Goal: Find specific page/section: Find specific page/section

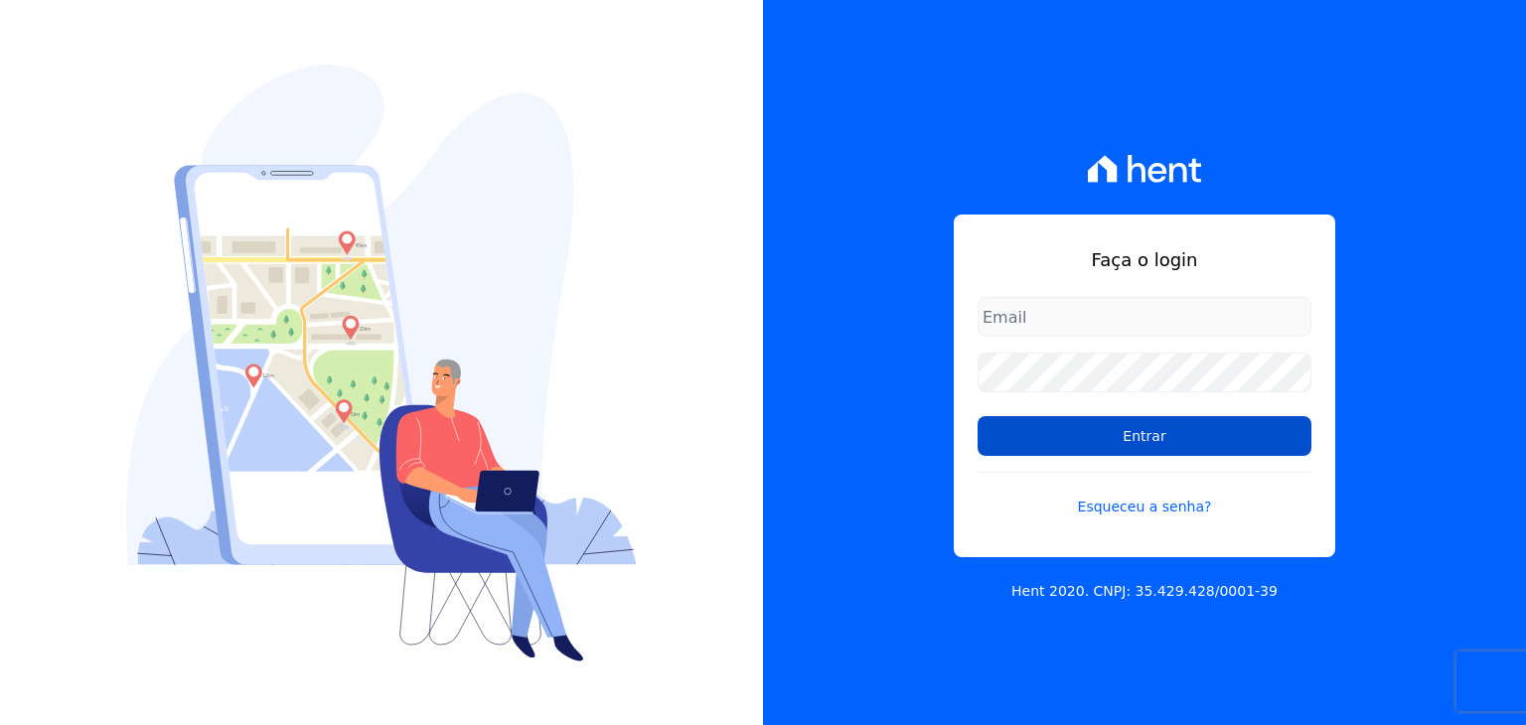
type input "marcos.real@realmarka.com.br"
click at [1173, 442] on input "Entrar" at bounding box center [1145, 436] width 334 height 40
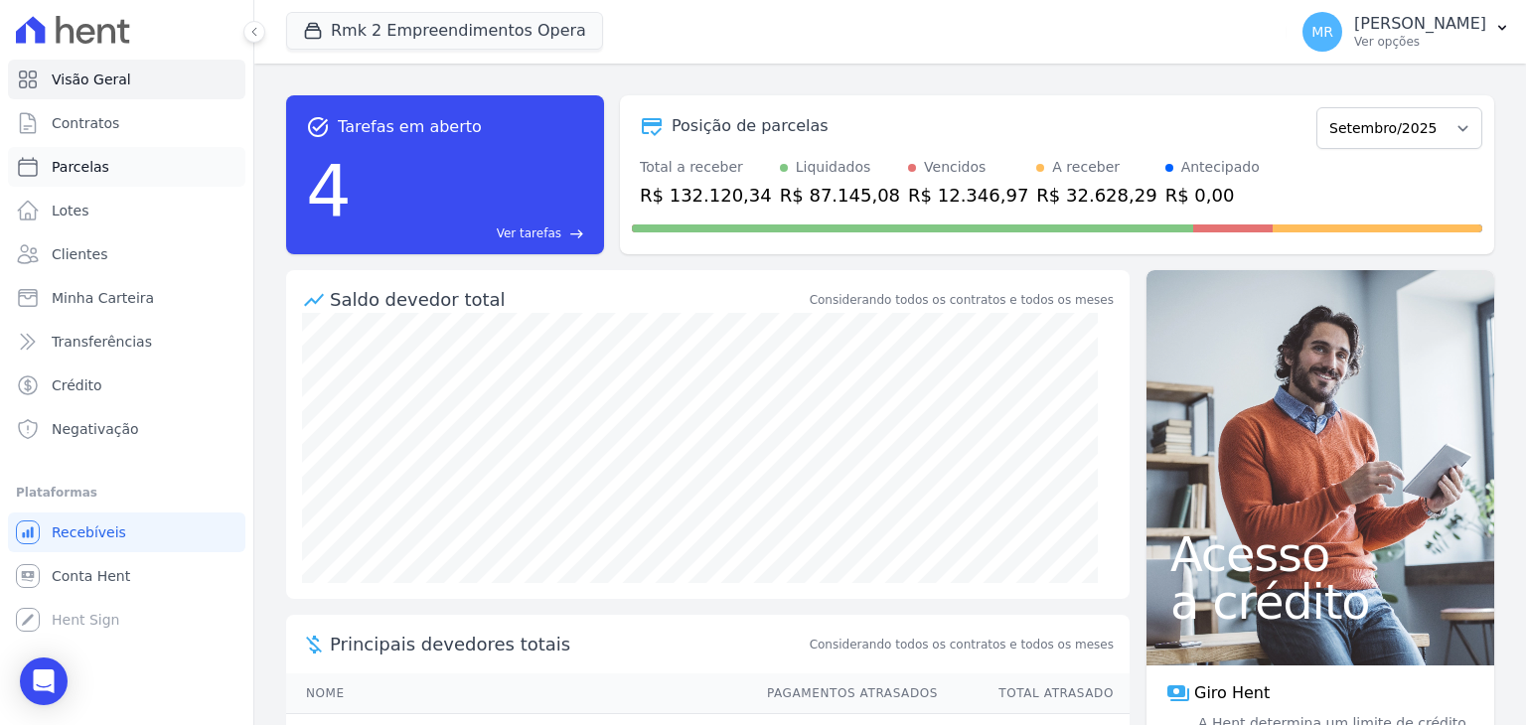
click at [147, 176] on link "Parcelas" at bounding box center [126, 167] width 237 height 40
select select
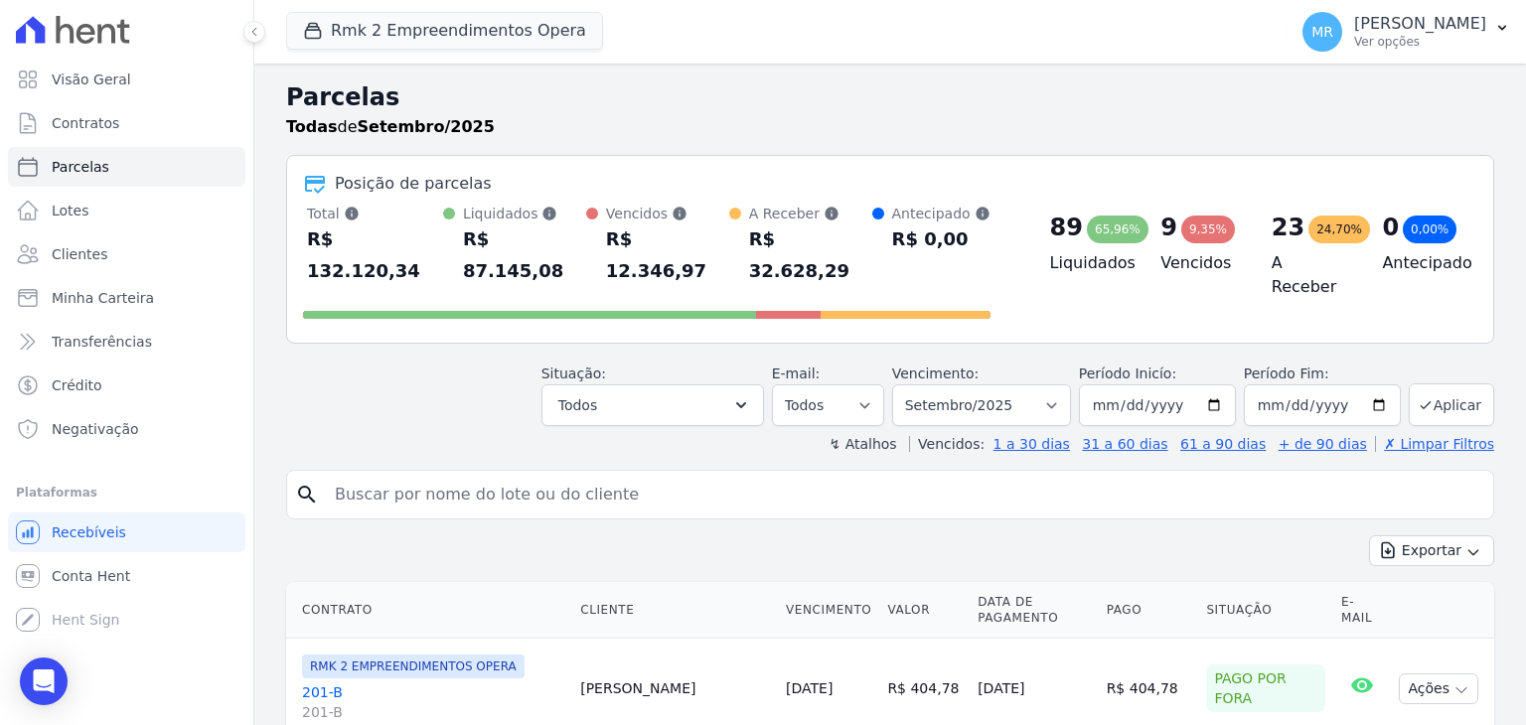
click at [485, 475] on input "search" at bounding box center [904, 495] width 1162 height 40
type input "505"
select select
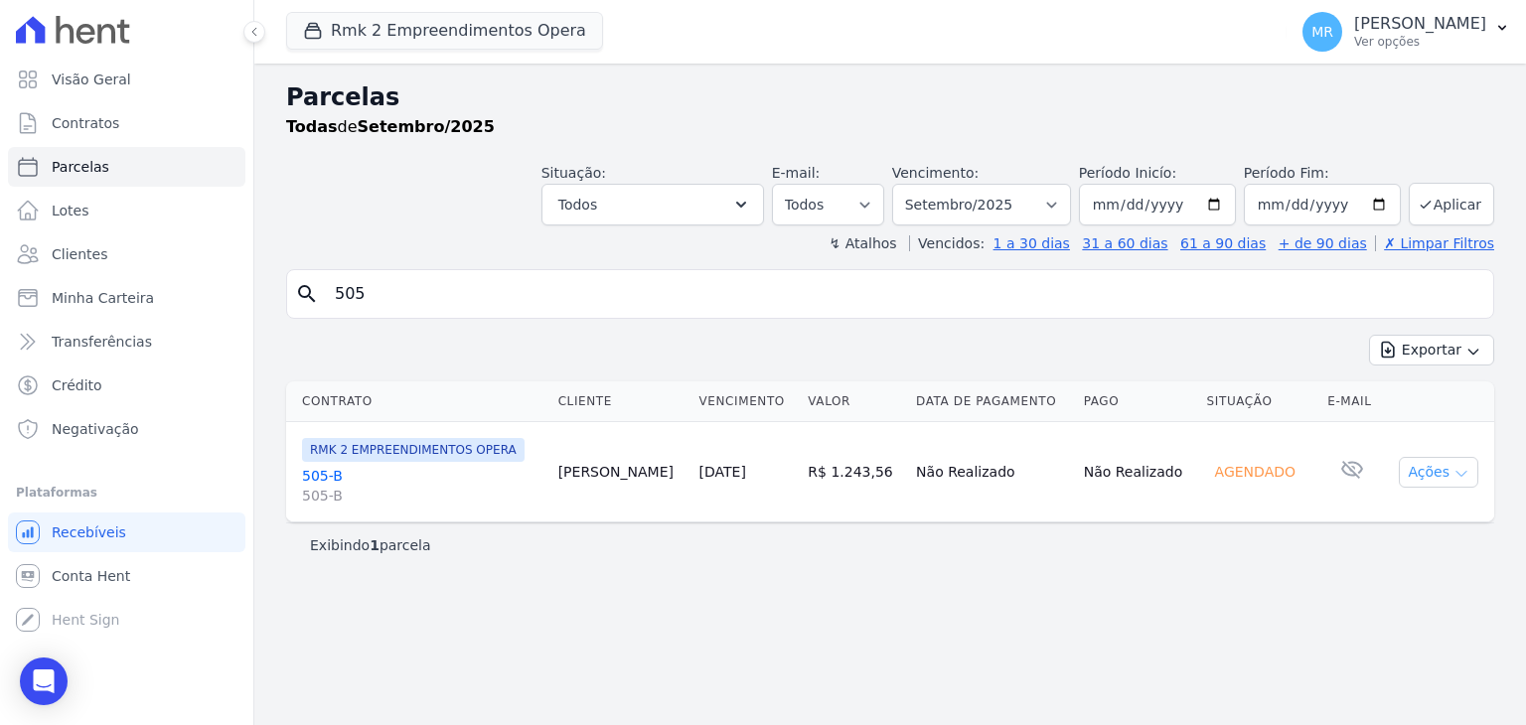
click at [1416, 468] on button "Ações" at bounding box center [1438, 472] width 79 height 31
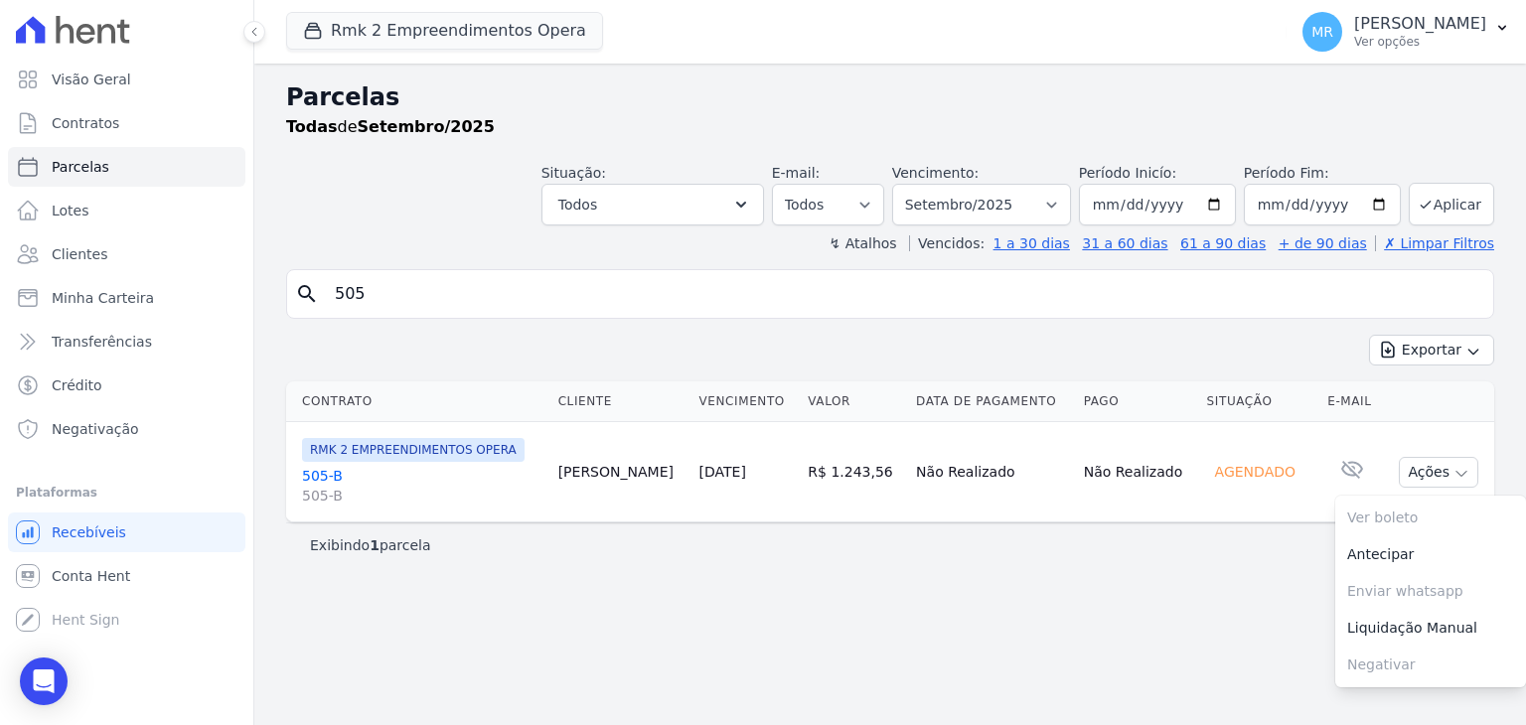
click at [310, 474] on link "505-B 505-B" at bounding box center [422, 486] width 240 height 40
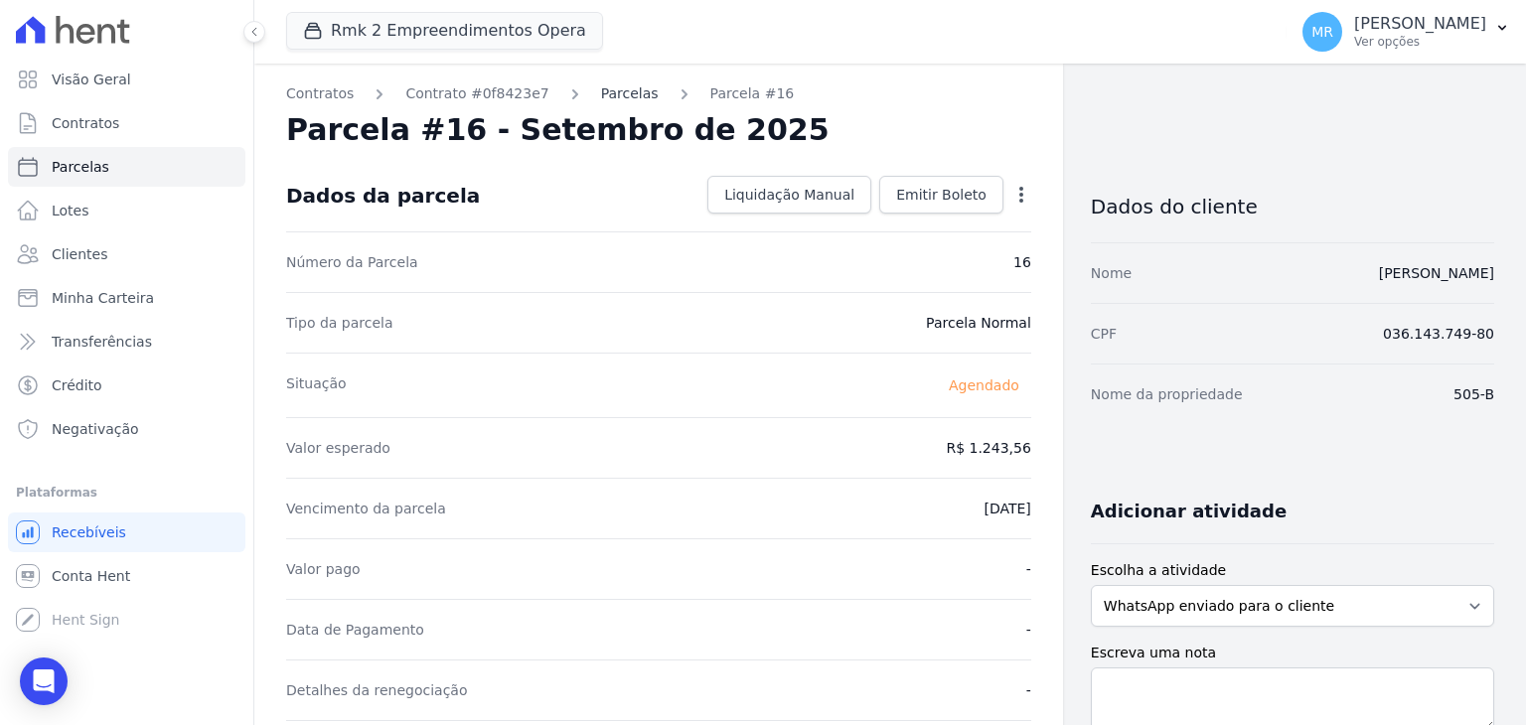
click at [616, 92] on link "Parcelas" at bounding box center [630, 93] width 58 height 21
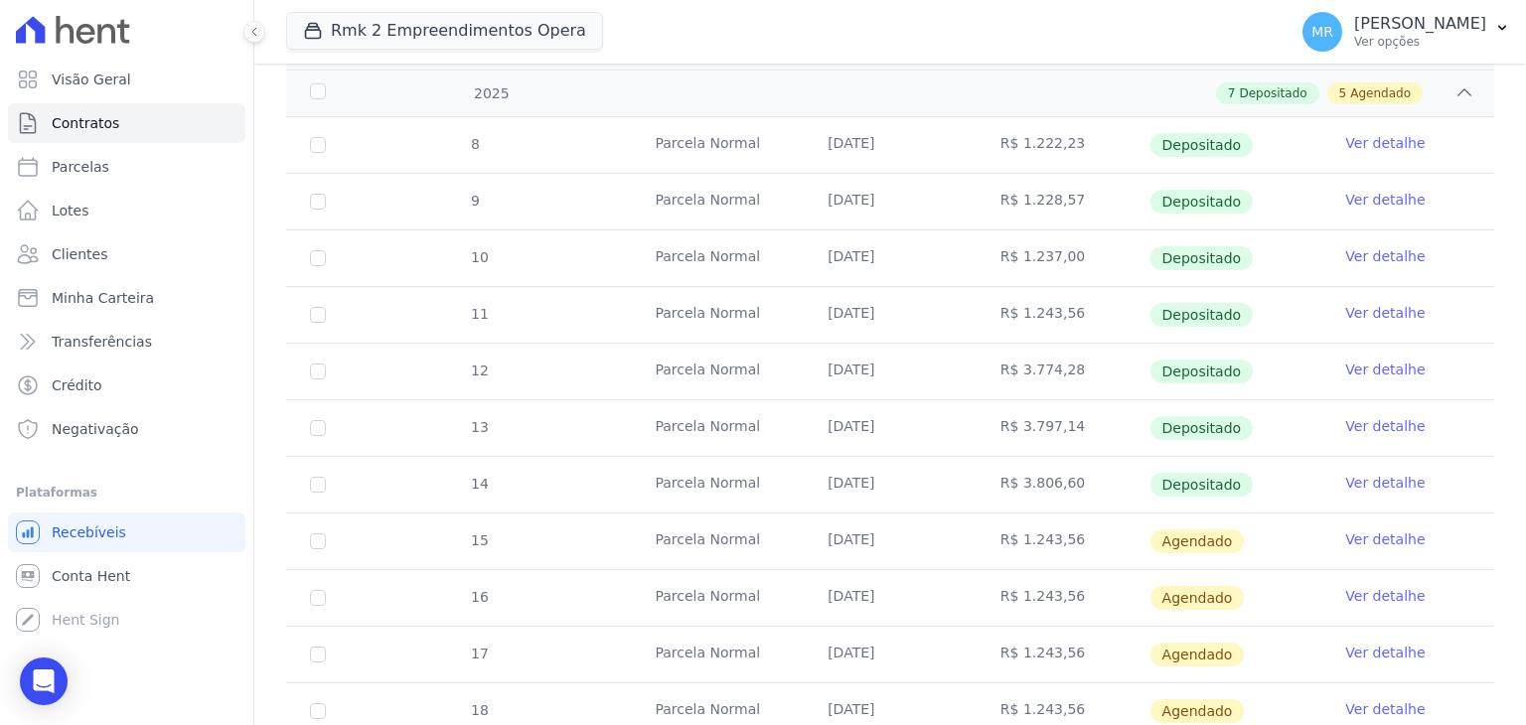
scroll to position [397, 0]
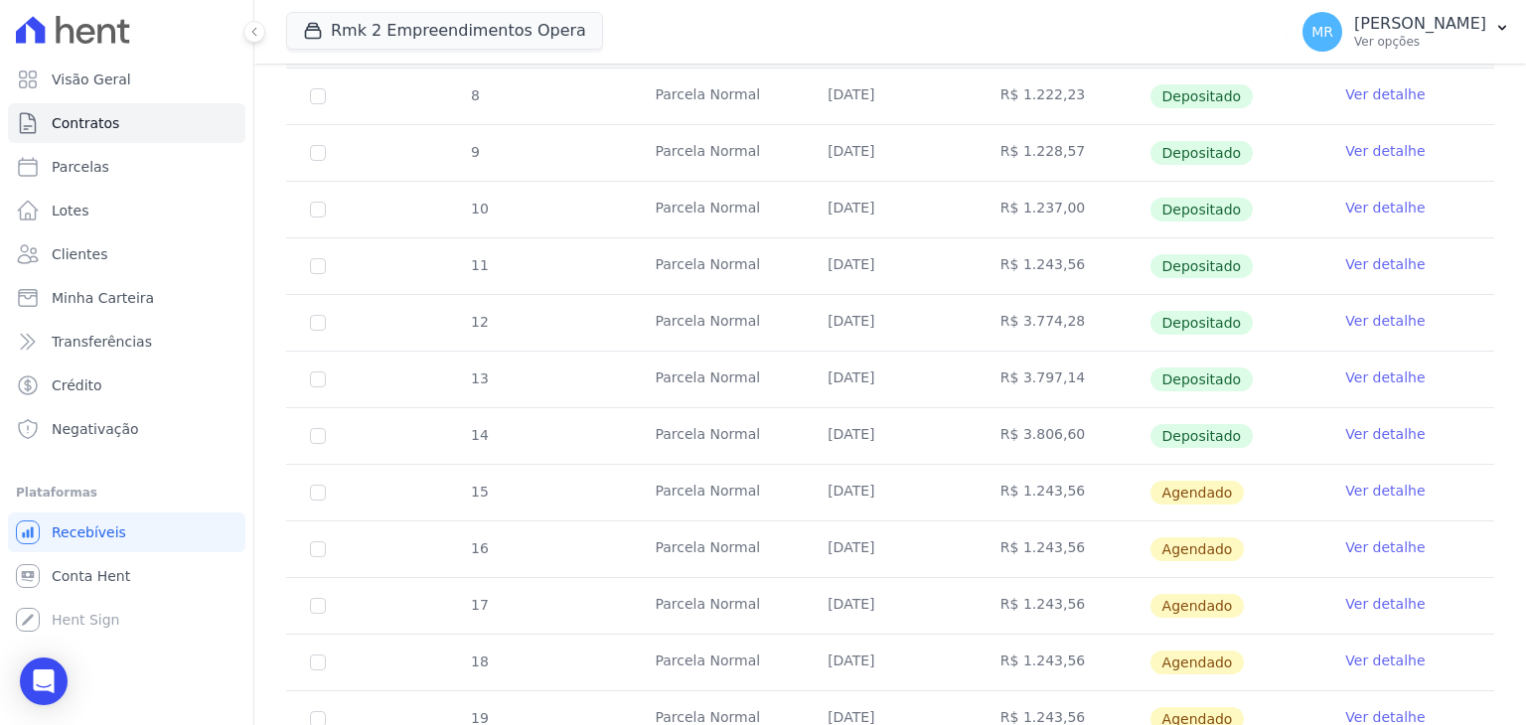
click at [1353, 489] on link "Ver detalhe" at bounding box center [1384, 491] width 79 height 20
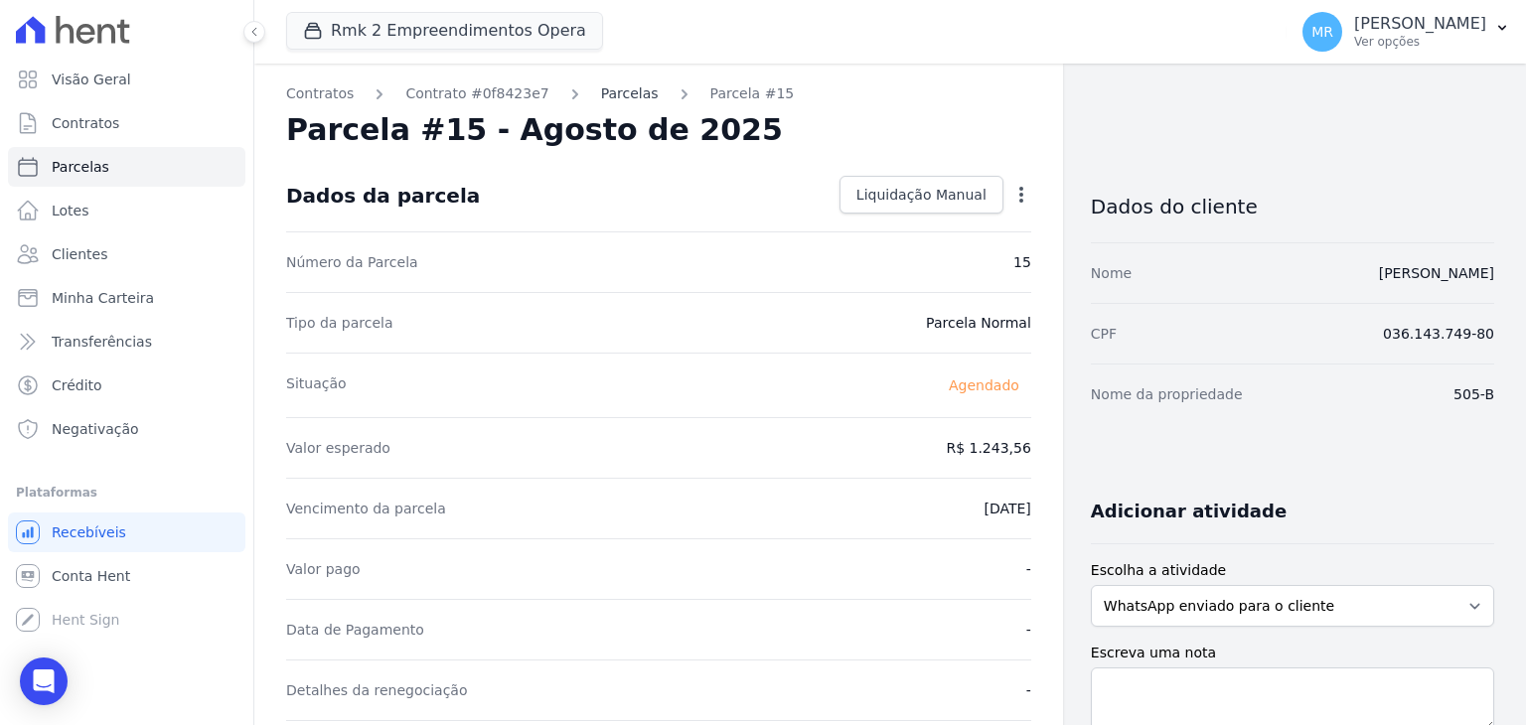
click at [616, 91] on link "Parcelas" at bounding box center [630, 93] width 58 height 21
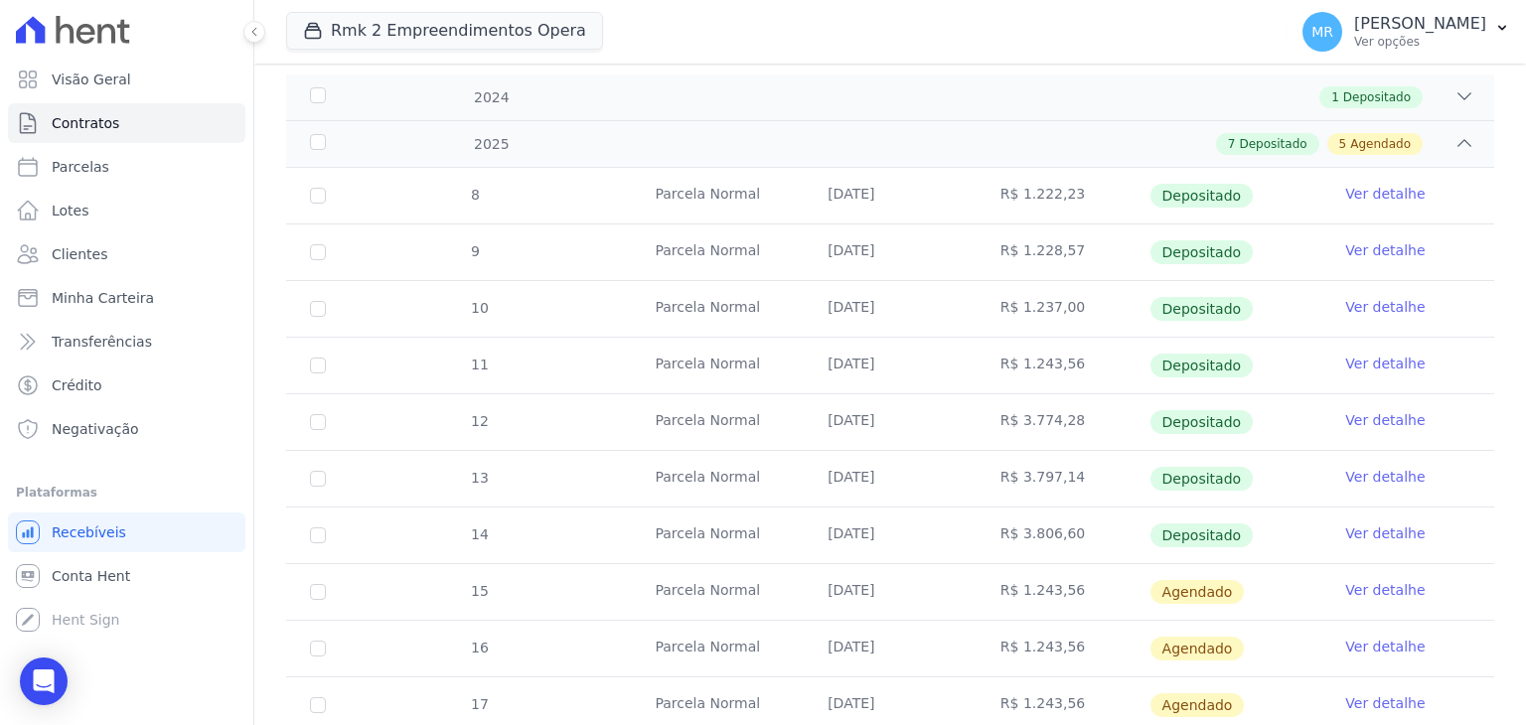
scroll to position [397, 0]
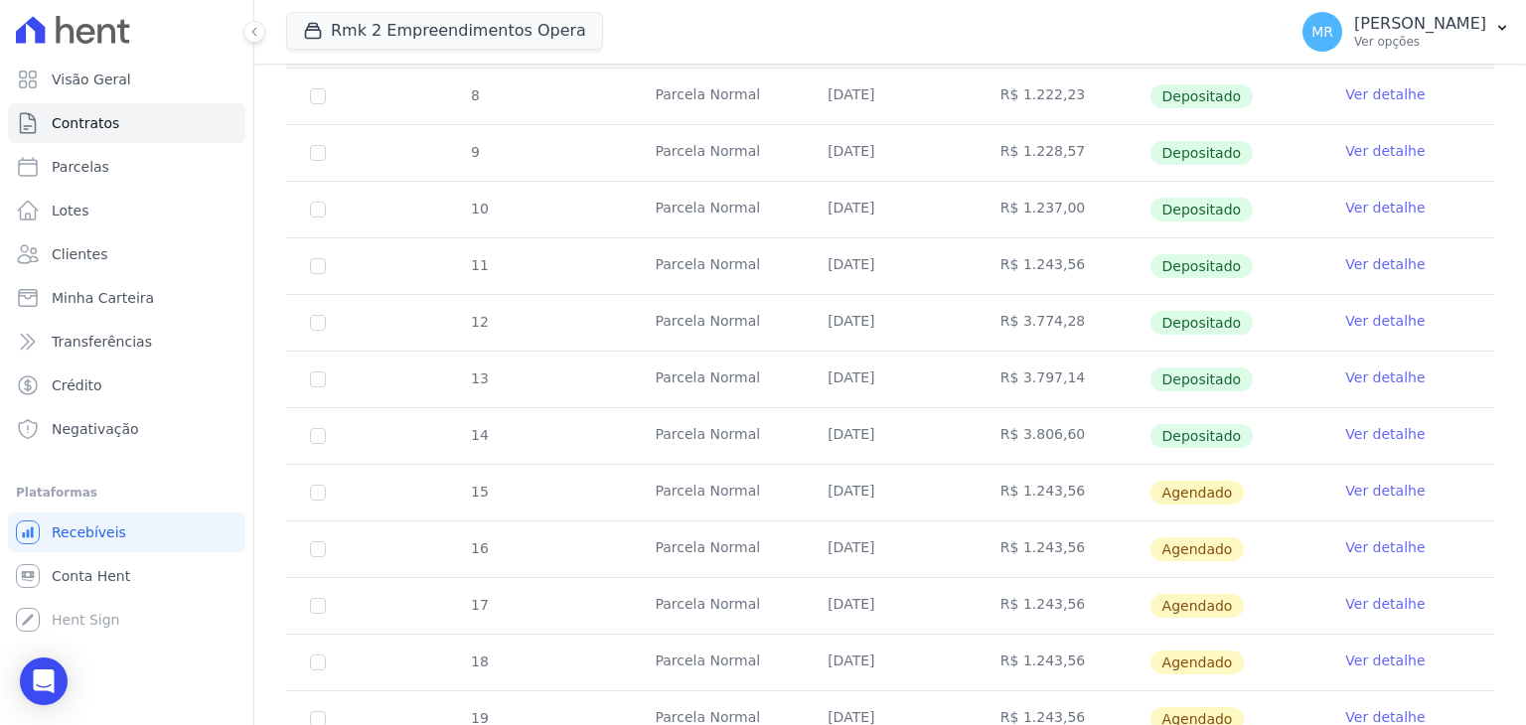
click at [1383, 494] on link "Ver detalhe" at bounding box center [1384, 491] width 79 height 20
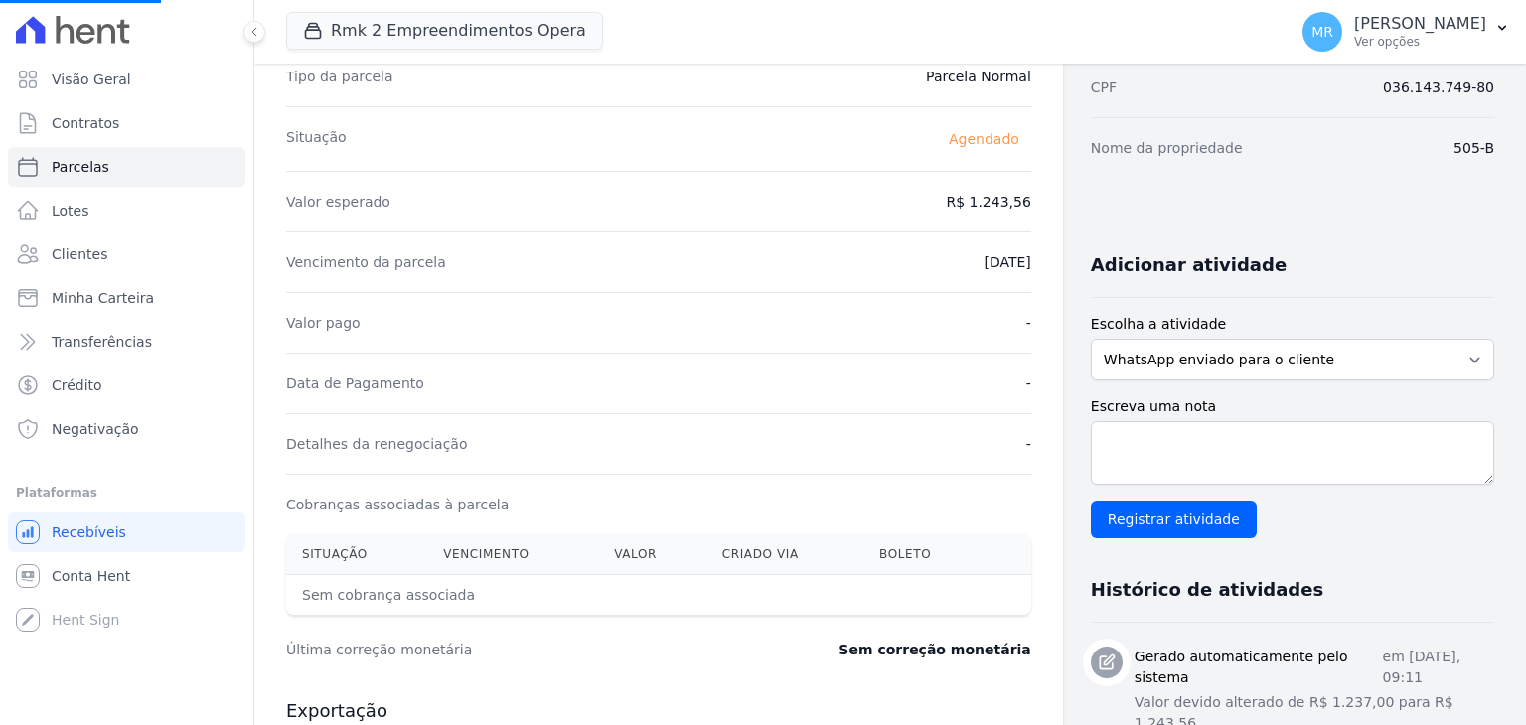
scroll to position [298, 0]
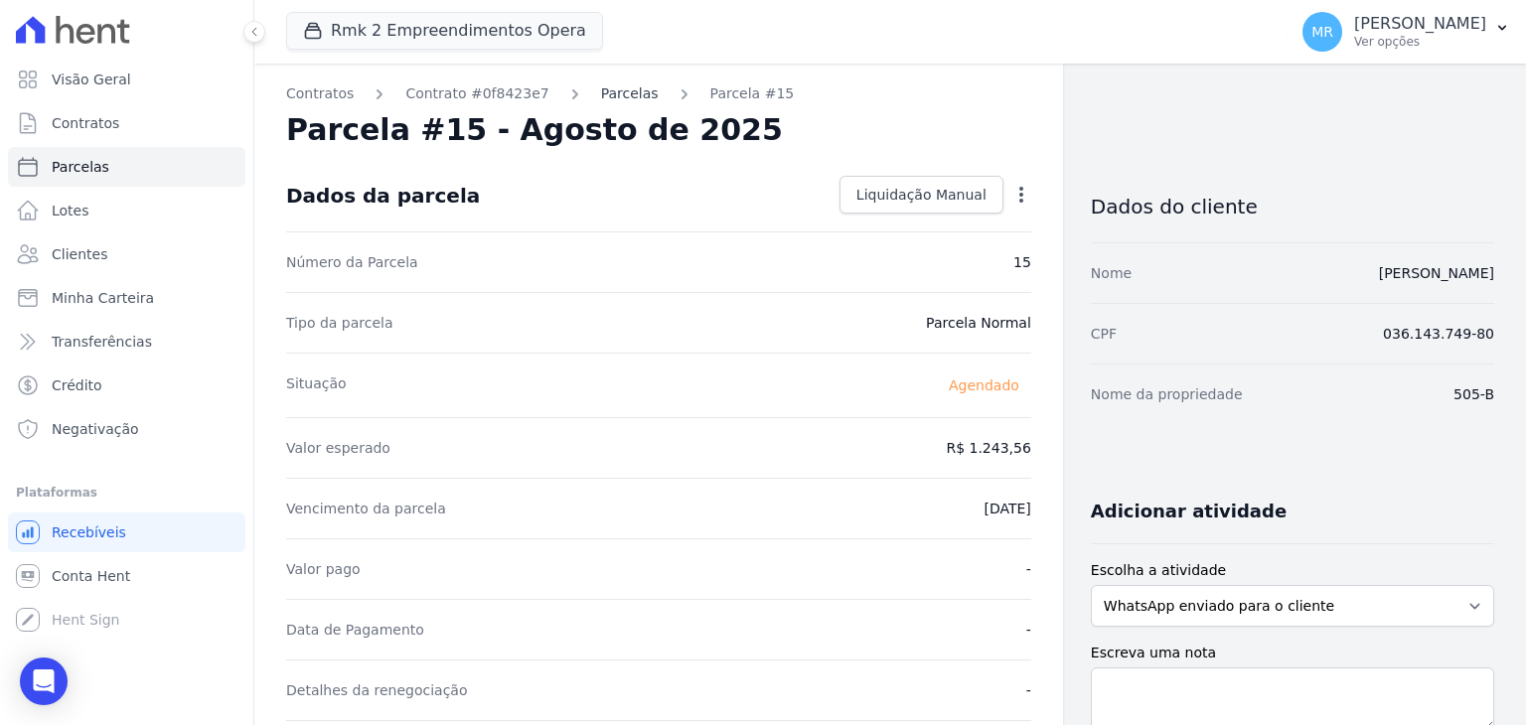
click at [613, 94] on link "Parcelas" at bounding box center [630, 93] width 58 height 21
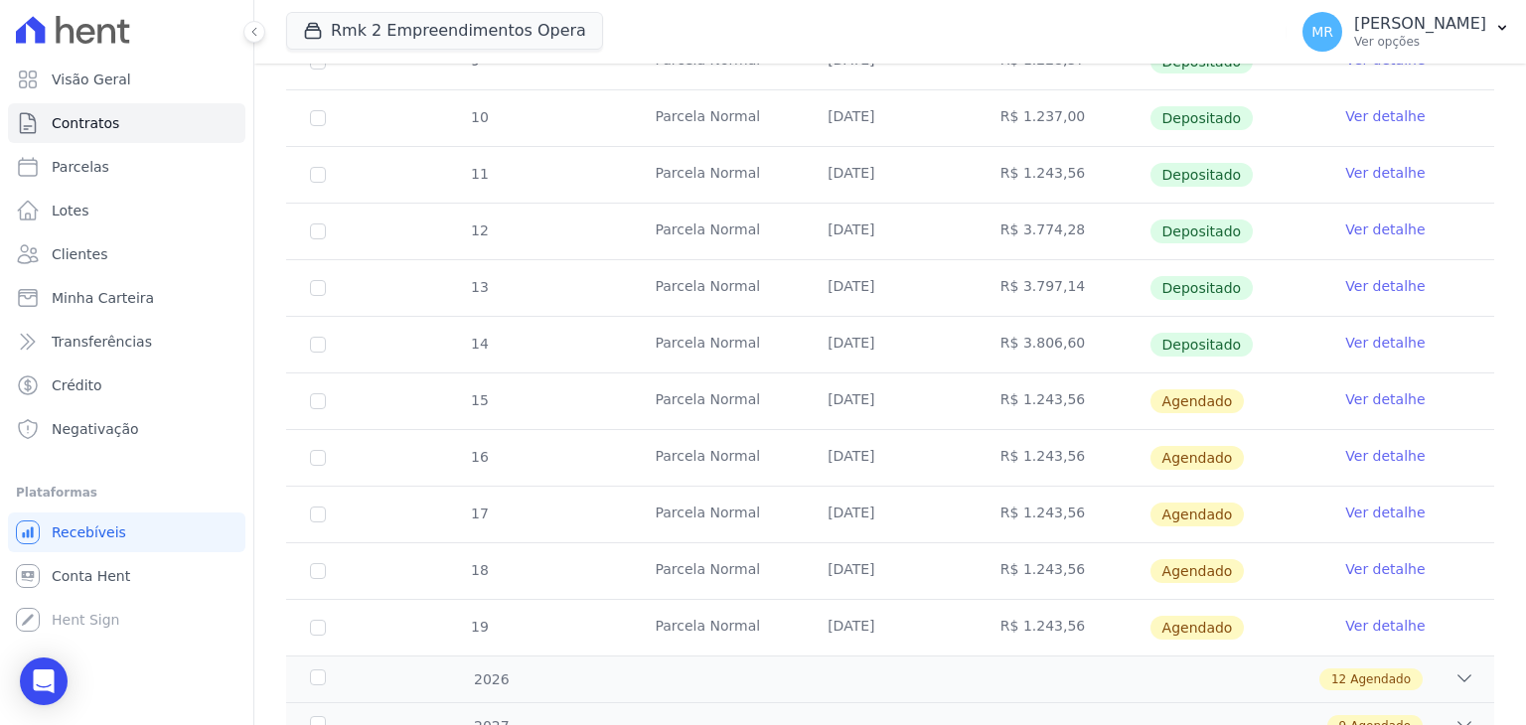
scroll to position [497, 0]
